Goal: Use online tool/utility: Utilize a website feature to perform a specific function

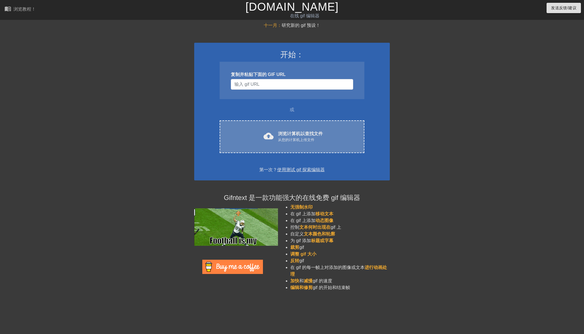
click at [293, 132] on font "浏览计算机以查找文件" at bounding box center [300, 133] width 45 height 5
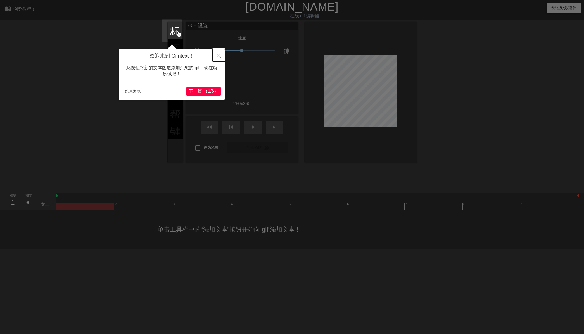
click at [220, 56] on button "关闭" at bounding box center [219, 55] width 12 height 13
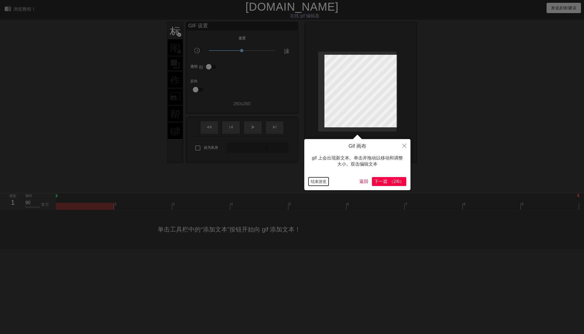
click at [318, 181] on button "结束游览" at bounding box center [318, 181] width 20 height 8
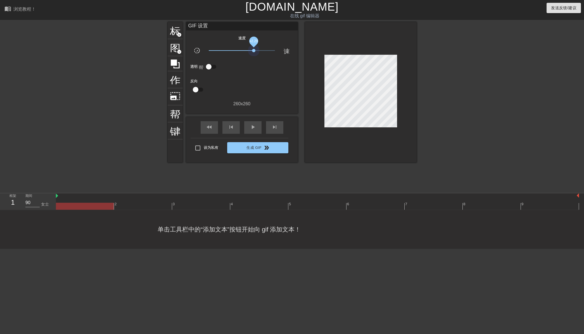
drag, startPoint x: 239, startPoint y: 49, endPoint x: 290, endPoint y: 56, distance: 51.6
click at [290, 56] on div "GIF 设置 速度 slow_motion_video x2.29 速度 透明 帮助 反向 260 x 260" at bounding box center [242, 64] width 112 height 85
click at [246, 126] on div "play_arrow" at bounding box center [252, 127] width 17 height 13
click at [245, 126] on div "暂停" at bounding box center [252, 127] width 17 height 13
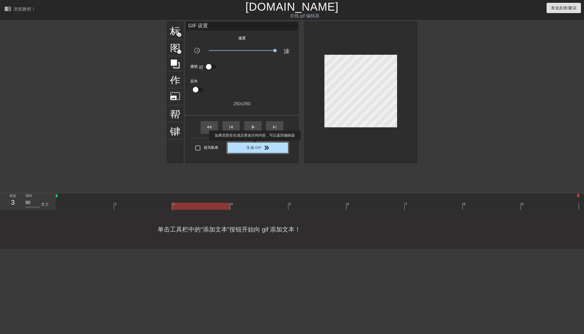
click at [255, 145] on font "生成 GIF" at bounding box center [253, 148] width 15 height 6
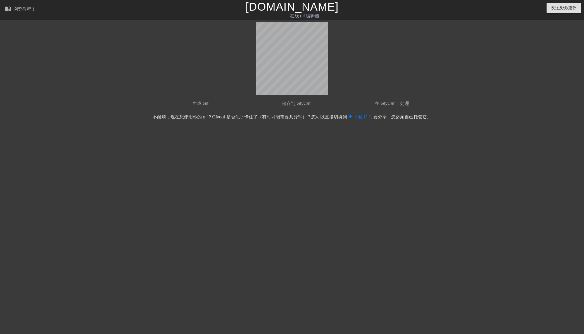
click at [28, 75] on div "done 生成 Gif done 保存到 GfyCat done 在 GfyCat 上处理 不耐烦，现在想使用你的 gif？Gfycat 是否似乎卡住了（有时…" at bounding box center [292, 106] width 584 height 168
click at [356, 116] on font "下载 GIF" at bounding box center [362, 117] width 17 height 5
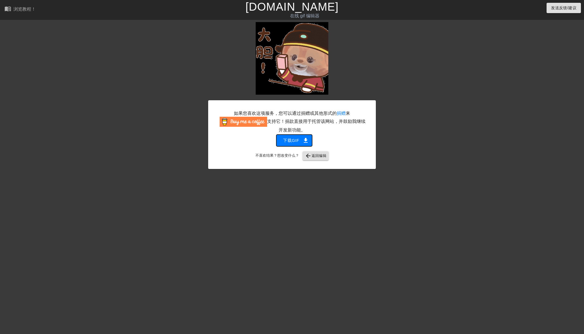
click at [295, 142] on font "下载gif" at bounding box center [291, 140] width 16 height 7
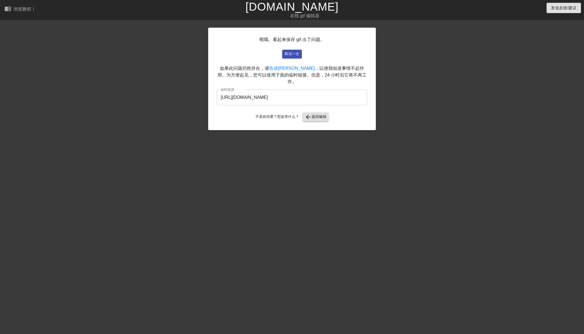
click at [572, 129] on html "menu_book 浏览教程！ [DOMAIN_NAME] 在线 gif 编辑器 发送反馈/建议 呃哦。看起来保存 gif 出了问题。 再试一次 如果此问题仍…" at bounding box center [292, 96] width 584 height 192
click at [312, 114] on font "返回编辑" at bounding box center [318, 117] width 15 height 6
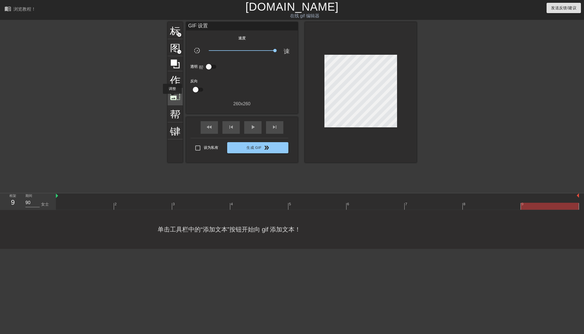
click at [172, 98] on span "photo_size_select_large" at bounding box center [175, 96] width 11 height 11
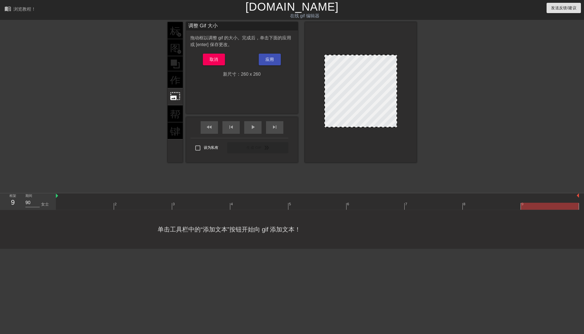
click at [171, 52] on div "标题 add_circle 图像 add_circle 作物 photo_size_select_large 帮助 键盘" at bounding box center [175, 92] width 15 height 141
click at [211, 62] on span "取消" at bounding box center [214, 59] width 9 height 7
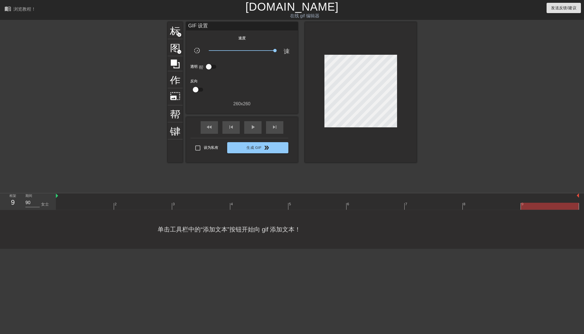
click at [205, 66] on input "checkbox" at bounding box center [209, 66] width 32 height 11
checkbox input "true"
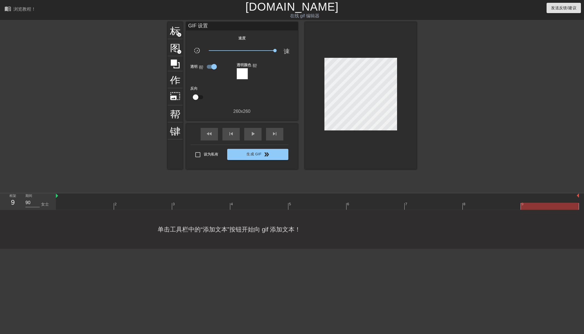
click at [238, 73] on div at bounding box center [242, 73] width 11 height 11
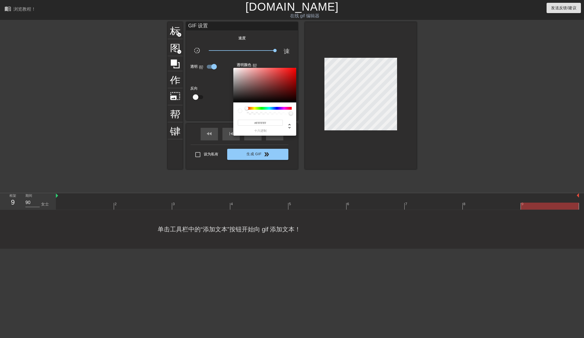
type input "255"
click at [249, 113] on div at bounding box center [269, 113] width 43 height 3
drag, startPoint x: 249, startPoint y: 113, endPoint x: 243, endPoint y: 113, distance: 5.3
click at [243, 113] on div at bounding box center [265, 111] width 54 height 8
type input "0"
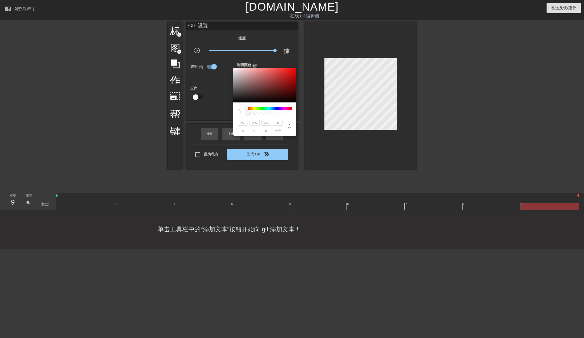
click at [240, 112] on div at bounding box center [240, 111] width 4 height 4
click at [221, 105] on div at bounding box center [292, 169] width 584 height 338
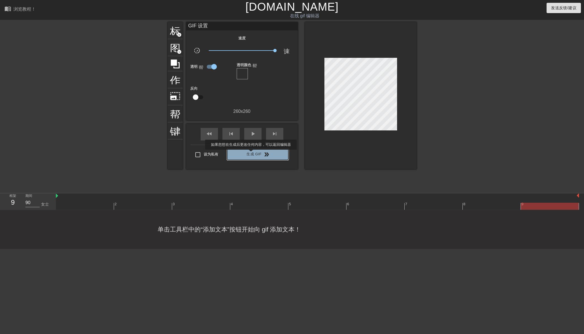
click at [251, 154] on font "生成 GIF" at bounding box center [253, 154] width 15 height 6
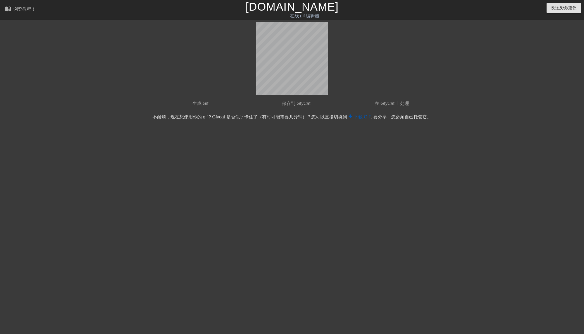
click at [361, 118] on font "下载 GIF" at bounding box center [362, 117] width 17 height 5
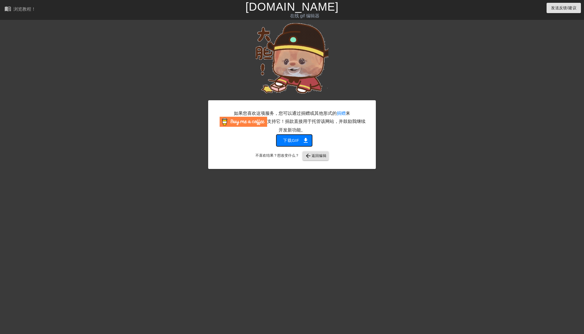
click at [290, 141] on font "下载gif" at bounding box center [291, 140] width 16 height 7
click at [60, 192] on html "menu_book 浏览教程！ [DOMAIN_NAME] 在线 gif 编辑器 发送反馈/建议 如果您喜欢这项服务，您可以通过捐赠或其他形式的 捐赠 来 支…" at bounding box center [292, 96] width 584 height 192
